Goal: Navigation & Orientation: Go to known website

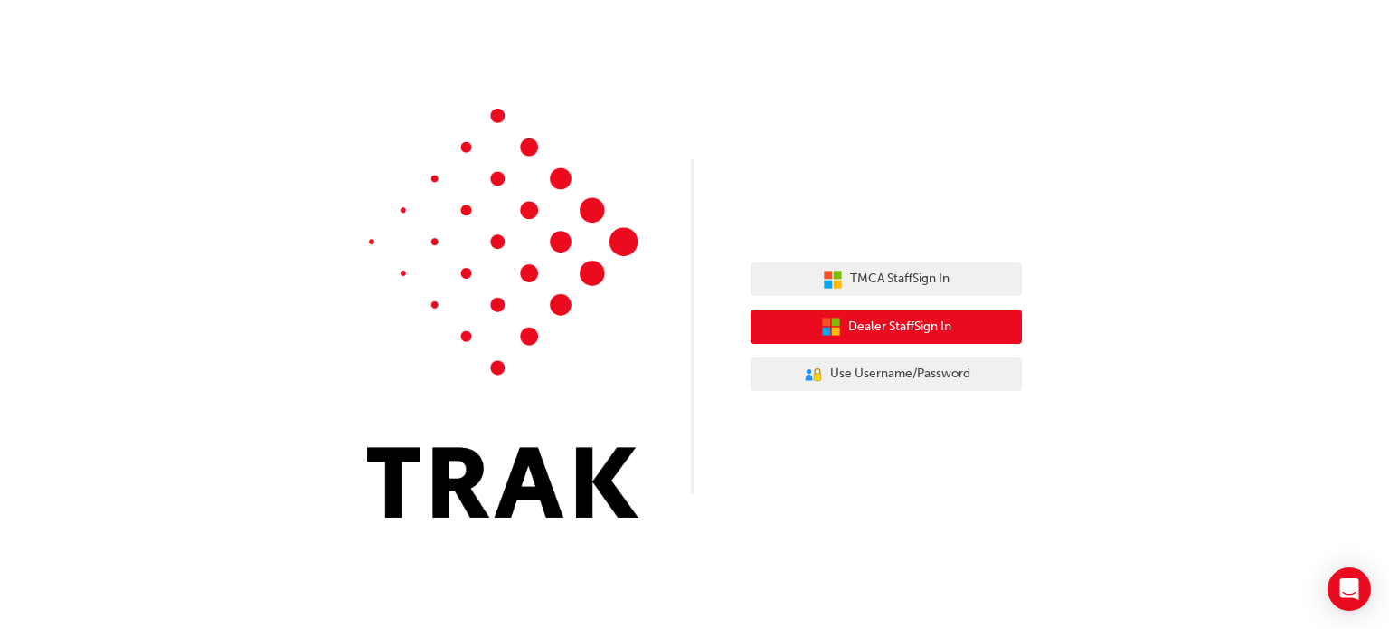
click at [903, 336] on span "Dealer Staff Sign In" at bounding box center [899, 327] width 103 height 21
